Goal: Entertainment & Leisure: Browse casually

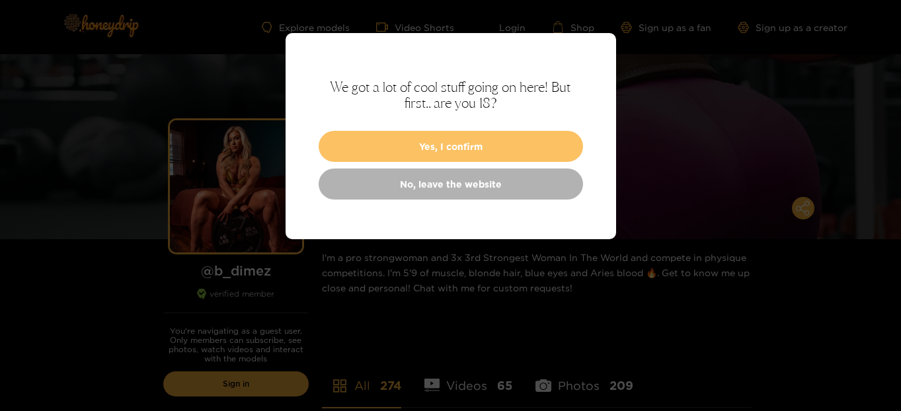
click at [371, 138] on button "Yes, I confirm" at bounding box center [451, 146] width 265 height 31
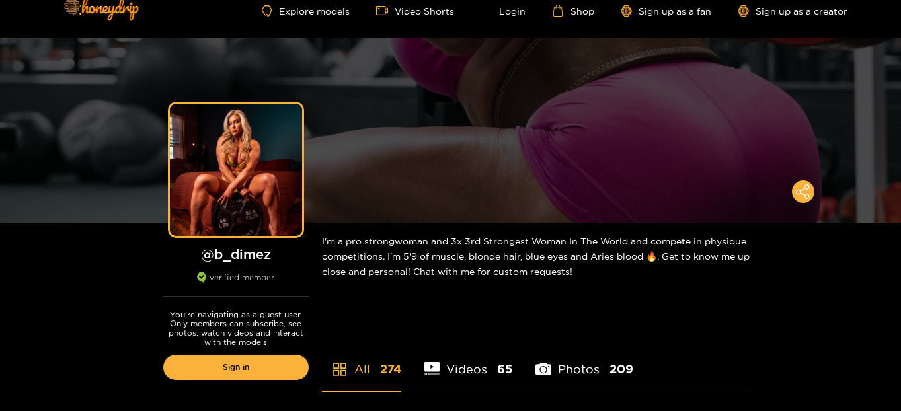
scroll to position [36, 0]
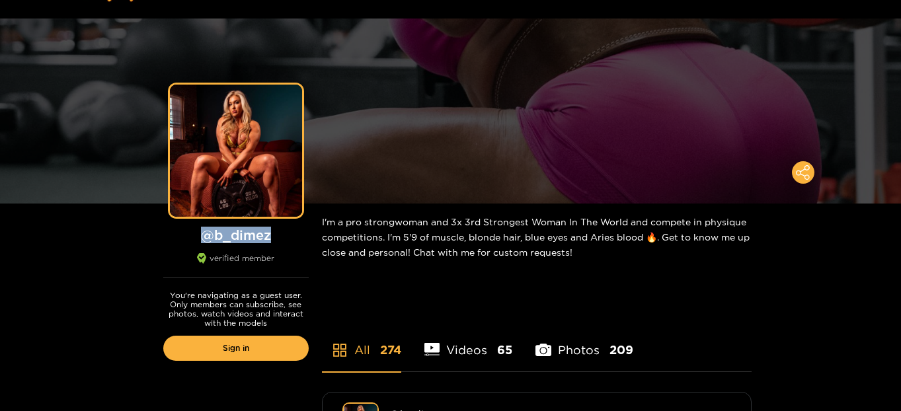
drag, startPoint x: 272, startPoint y: 235, endPoint x: 203, endPoint y: 238, distance: 68.8
click at [203, 238] on h1 "@ b_dimez" at bounding box center [235, 235] width 145 height 17
copy h1 "@ b_dimez"
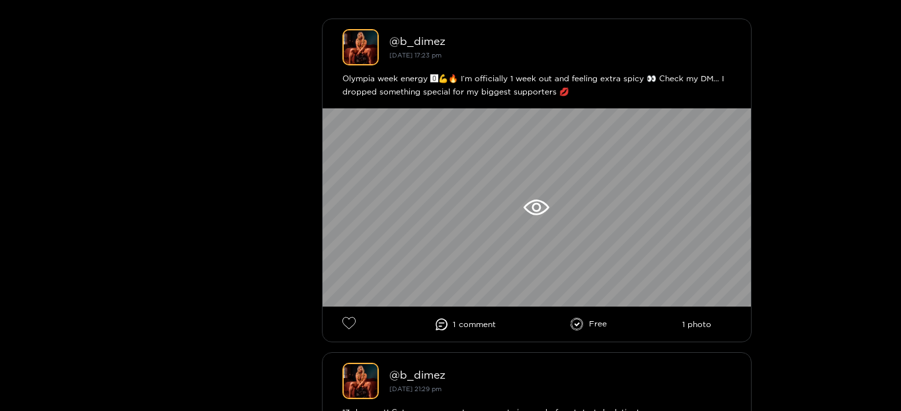
scroll to position [411, 0]
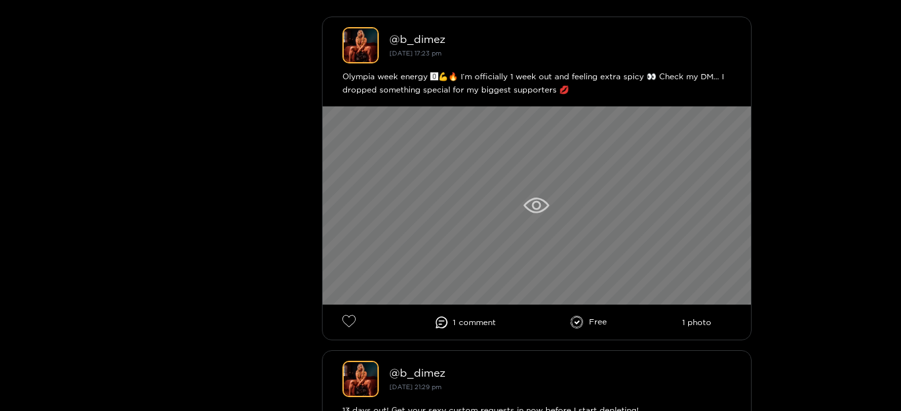
click at [369, 197] on div at bounding box center [537, 205] width 429 height 198
